Goal: Transaction & Acquisition: Obtain resource

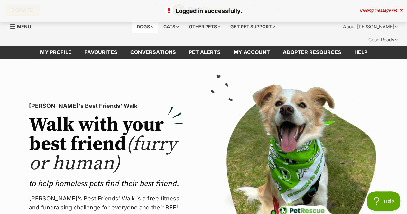
click at [149, 25] on div "Dogs" at bounding box center [145, 26] width 26 height 13
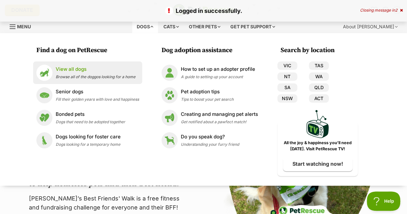
click at [115, 70] on p "View all dogs" at bounding box center [96, 69] width 80 height 7
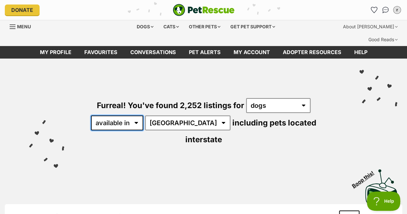
click at [108, 116] on select "available in located in" at bounding box center [117, 123] width 52 height 15
select select "disabled"
click at [91, 116] on select "available in located in" at bounding box center [117, 123] width 52 height 15
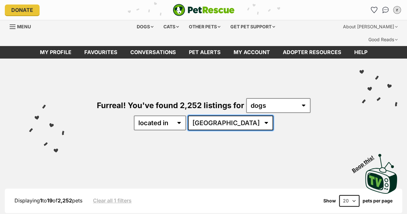
click at [221, 116] on select "Australia ACT NSW NT QLD SA TAS VIC WA" at bounding box center [230, 123] width 85 height 15
select select "WA"
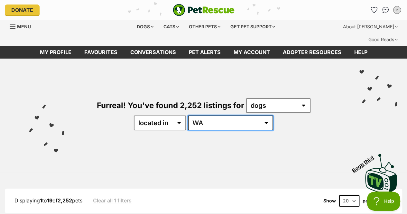
click at [208, 116] on select "Australia ACT NSW NT QLD SA TAS VIC WA" at bounding box center [230, 123] width 85 height 15
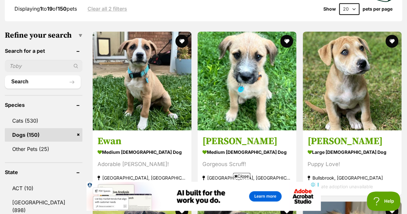
click at [239, 177] on span "Close" at bounding box center [241, 176] width 17 height 6
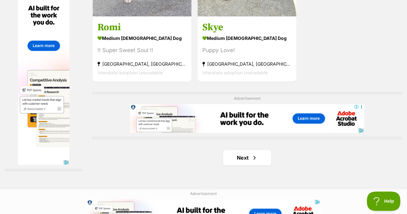
scroll to position [1452, 0]
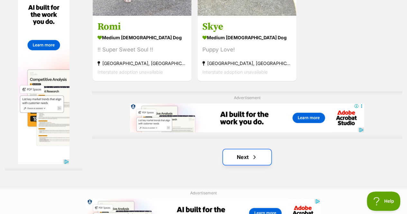
click at [253, 153] on span "Next page" at bounding box center [254, 157] width 6 height 8
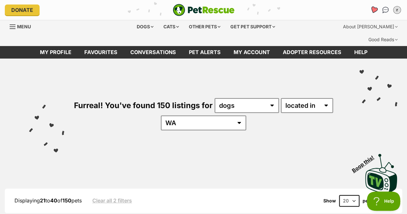
click at [375, 9] on icon "Favourites" at bounding box center [374, 9] width 8 height 7
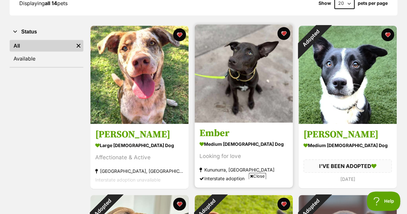
click at [245, 127] on h3 "Ember" at bounding box center [244, 133] width 89 height 12
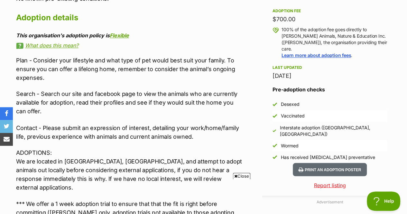
scroll to position [485, 0]
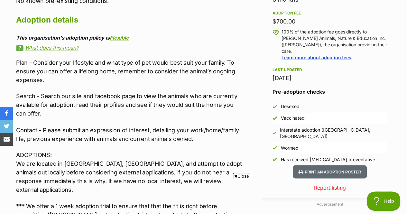
click at [242, 175] on span "Close" at bounding box center [241, 176] width 17 height 6
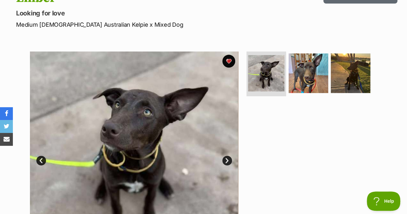
scroll to position [96, 0]
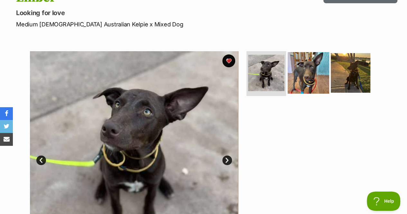
click at [313, 53] on img at bounding box center [309, 73] width 42 height 42
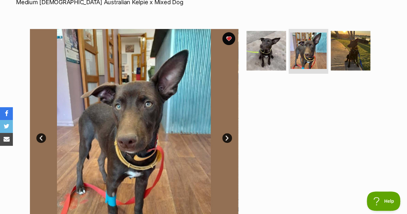
scroll to position [118, 0]
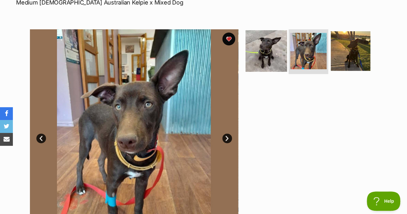
click at [274, 51] on img at bounding box center [267, 51] width 42 height 42
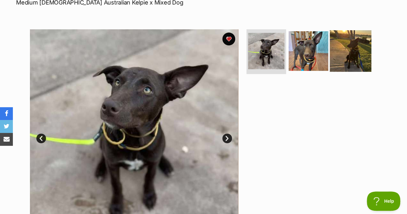
click at [342, 45] on img at bounding box center [351, 51] width 42 height 42
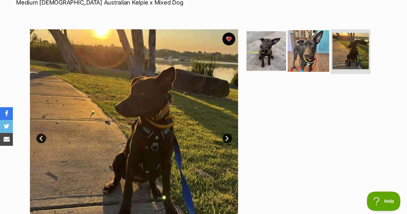
click at [314, 41] on img at bounding box center [309, 51] width 42 height 42
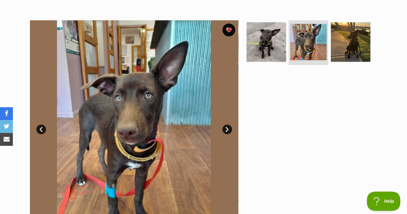
scroll to position [127, 0]
click at [161, 149] on img at bounding box center [134, 124] width 209 height 209
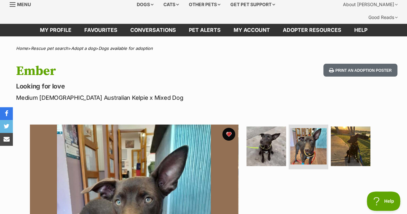
scroll to position [22, 0]
